Goal: Task Accomplishment & Management: Use online tool/utility

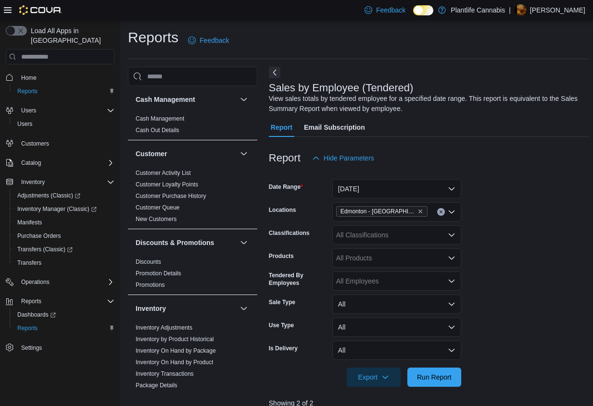
scroll to position [288, 0]
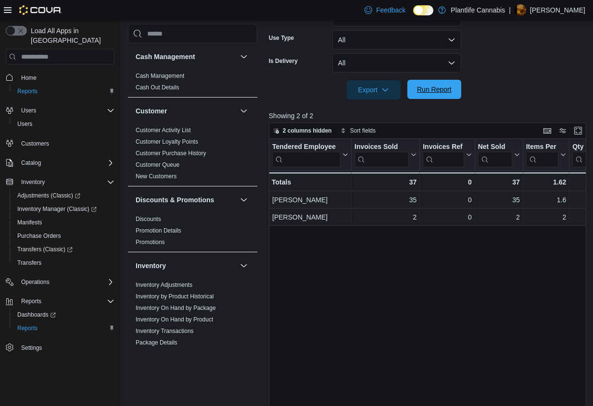
click at [446, 90] on span "Run Report" at bounding box center [434, 90] width 35 height 10
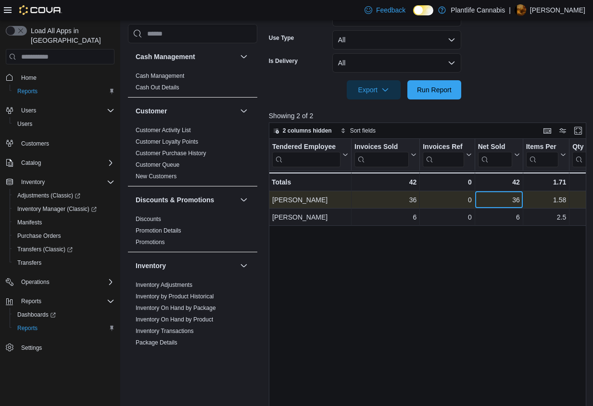
click at [476, 195] on div "36 - Net Sold, column 4, row 1" at bounding box center [499, 199] width 48 height 17
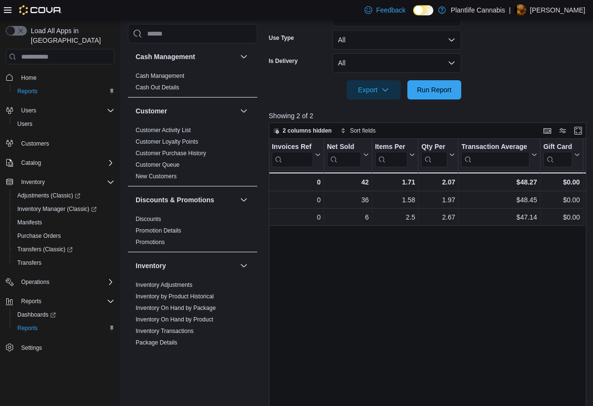
scroll to position [0, 0]
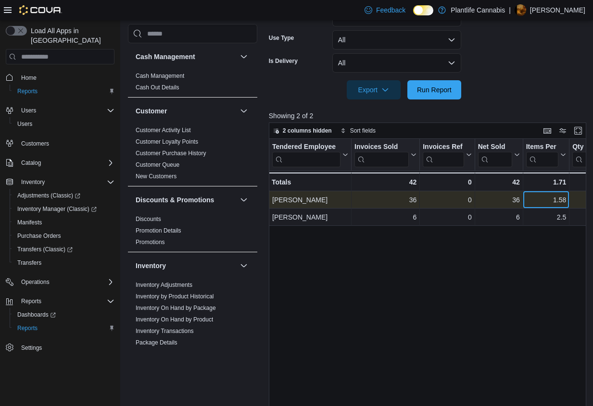
click at [536, 200] on div "1.58" at bounding box center [546, 200] width 40 height 12
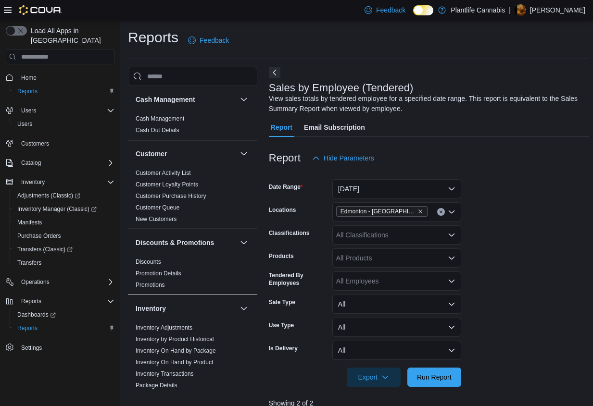
click at [387, 238] on div "All Classifications" at bounding box center [396, 234] width 129 height 19
type input "***"
click at [389, 251] on span "Accessory Group" at bounding box center [378, 252] width 51 height 10
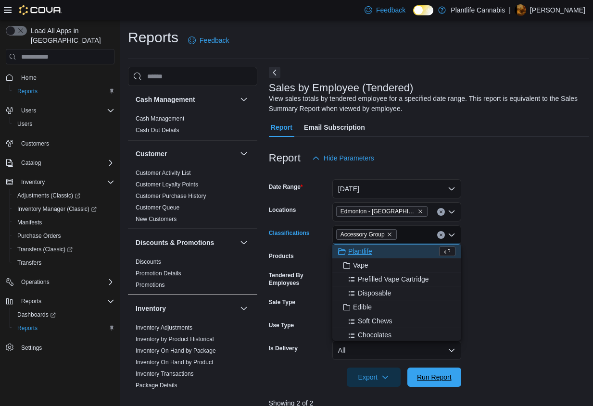
click at [431, 373] on span "Run Report" at bounding box center [434, 378] width 35 height 10
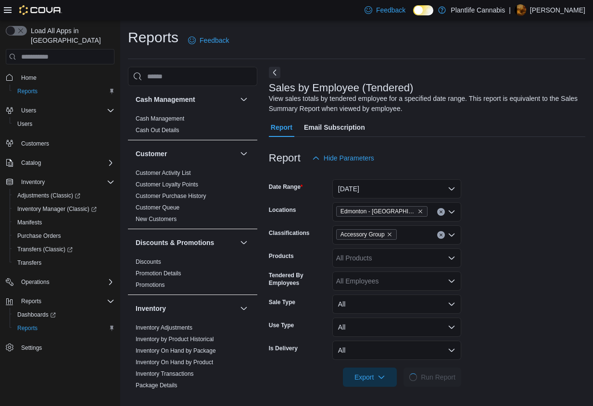
click at [489, 307] on form "Date Range [DATE] Locations [GEOGRAPHIC_DATA] - [GEOGRAPHIC_DATA] Crossing Clas…" at bounding box center [427, 277] width 316 height 219
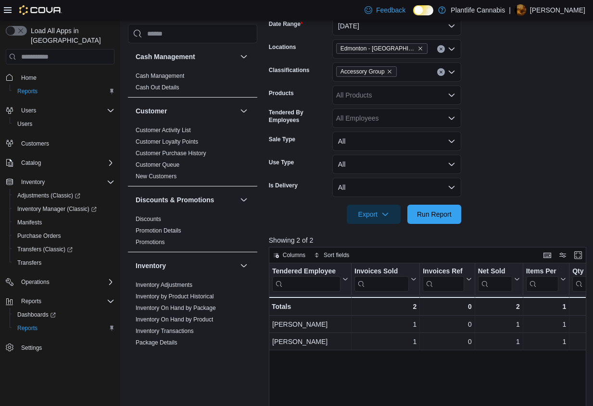
scroll to position [163, 0]
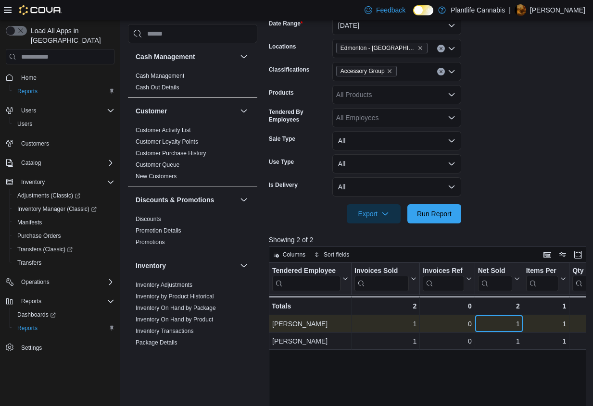
click at [488, 319] on div "1" at bounding box center [499, 324] width 42 height 12
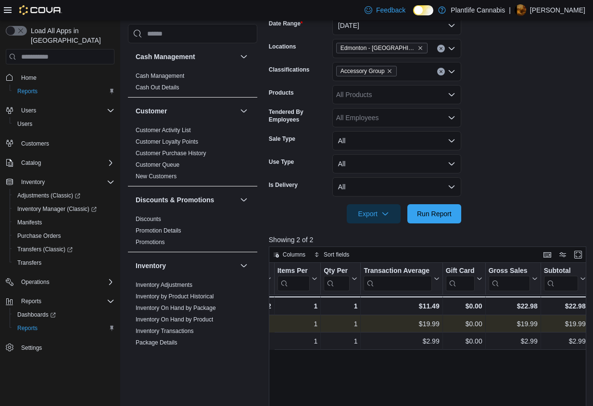
scroll to position [0, 301]
